Goal: Find specific page/section: Find specific page/section

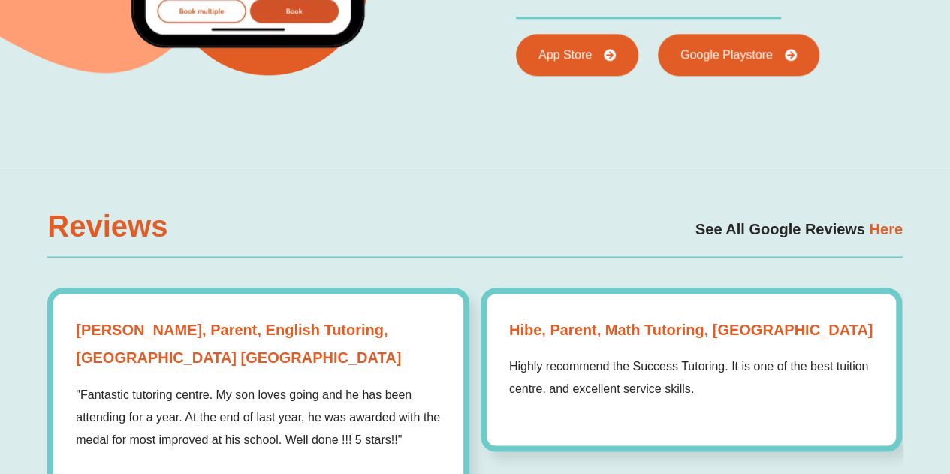
scroll to position [3996, 0]
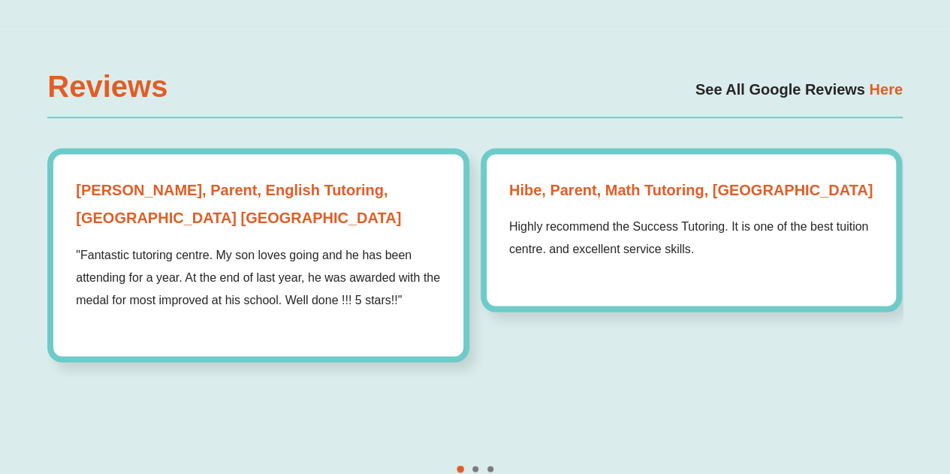
click at [872, 81] on span "Here" at bounding box center [885, 89] width 33 height 17
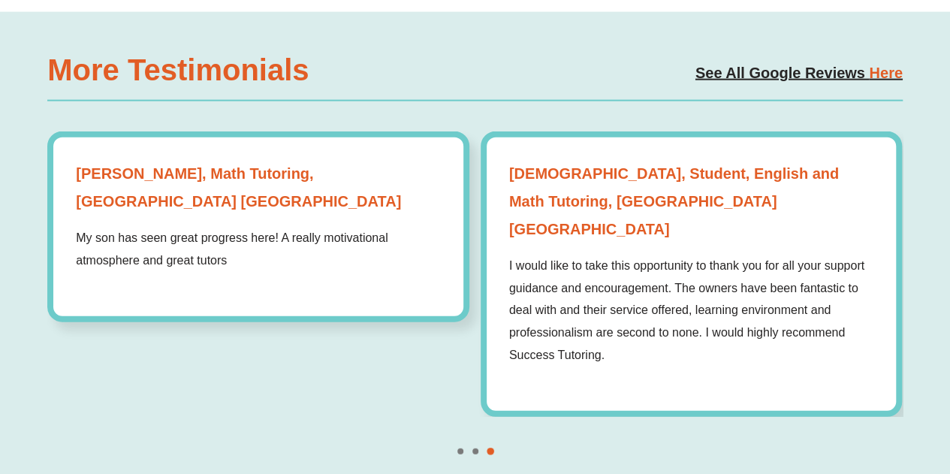
scroll to position [1767, 0]
click at [883, 64] on span "Here" at bounding box center [885, 72] width 33 height 17
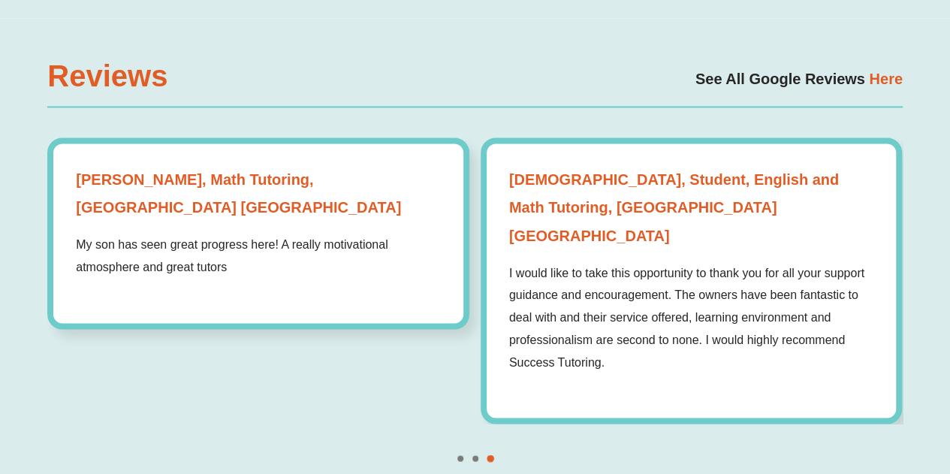
scroll to position [4006, 0]
